Goal: Find specific page/section: Find specific page/section

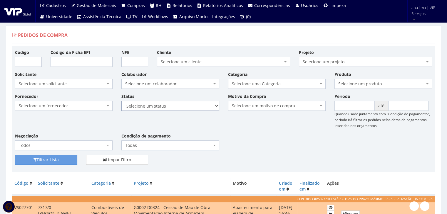
click at [177, 108] on select "Selecione um status Cancelado Aguardando Aprovação Diretoria Pedido Aprovado Ag…" at bounding box center [169, 106] width 97 height 10
select select "1"
click at [121, 101] on select "Selecione um status Cancelado Aguardando Aprovação Diretoria Pedido Aprovado Ag…" at bounding box center [169, 106] width 97 height 10
click at [61, 164] on button "Filtrar Lista" at bounding box center [46, 160] width 62 height 10
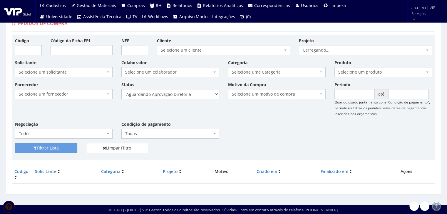
scroll to position [12, 0]
click at [182, 95] on select "Selecione um status Cancelado Aguardando Aprovação Diretoria Pedido Aprovado Ag…" at bounding box center [169, 94] width 97 height 10
select select "4"
click at [121, 89] on select "Selecione um status Cancelado Aguardando Aprovação Diretoria Pedido Aprovado Ag…" at bounding box center [169, 94] width 97 height 10
click at [72, 149] on button "Filtrar Lista" at bounding box center [46, 148] width 62 height 10
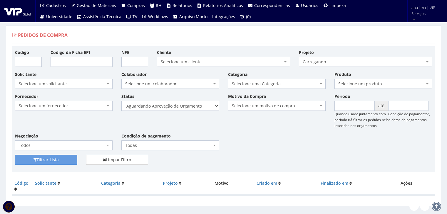
scroll to position [12, 0]
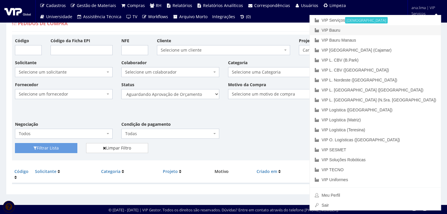
click at [403, 28] on link "VIP Bauru" at bounding box center [375, 30] width 131 height 10
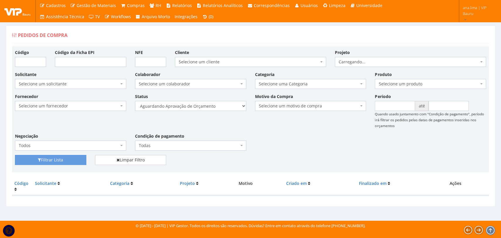
click at [196, 112] on div "Fornecedor Selecione um fornecedor ******** ******** 1000 MARCAS BRASIL 12.203.…" at bounding box center [251, 124] width 480 height 62
click at [200, 109] on select "Selecione um status Cancelado Aguardando Aprovação Diretoria Pedido Aprovado Ag…" at bounding box center [190, 106] width 111 height 10
select select "1"
click at [135, 101] on select "Selecione um status Cancelado Aguardando Aprovação Diretoria Pedido Aprovado Ag…" at bounding box center [190, 106] width 111 height 10
click at [63, 160] on button "Filtrar Lista" at bounding box center [50, 160] width 71 height 10
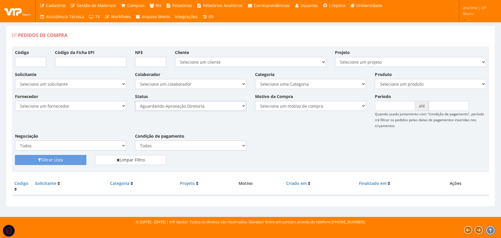
drag, startPoint x: 0, startPoint y: 0, endPoint x: 205, endPoint y: 109, distance: 232.0
click at [205, 109] on select "Selecione um status Cancelado Aguardando Aprovação Diretoria Pedido Aprovado Ag…" at bounding box center [190, 106] width 111 height 10
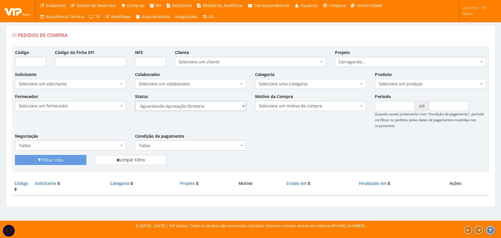
select select "4"
click at [135, 101] on select "Selecione um status Cancelado Aguardando Aprovação Diretoria Pedido Aprovado Ag…" at bounding box center [190, 106] width 111 height 10
click at [70, 161] on button "Filtrar Lista" at bounding box center [50, 160] width 71 height 10
